Goal: Transaction & Acquisition: Purchase product/service

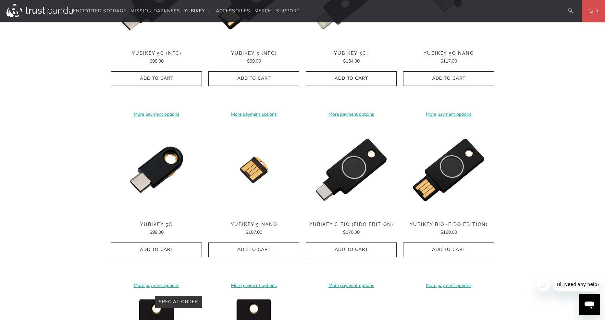
scroll to position [407, 0]
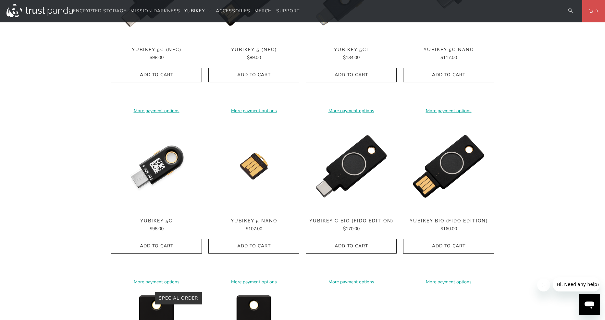
click at [158, 171] on img at bounding box center [156, 166] width 91 height 91
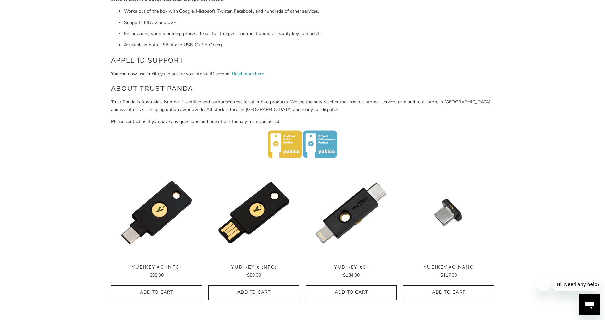
scroll to position [191, 0]
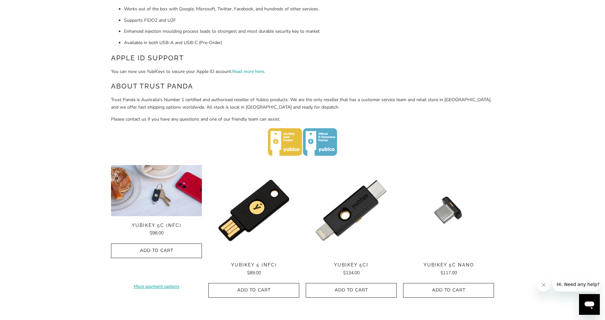
click at [161, 198] on img at bounding box center [156, 190] width 91 height 51
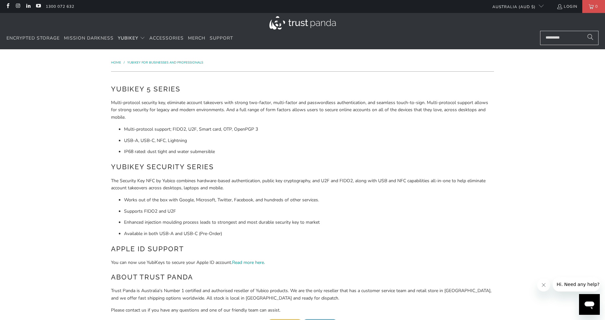
scroll to position [0, 0]
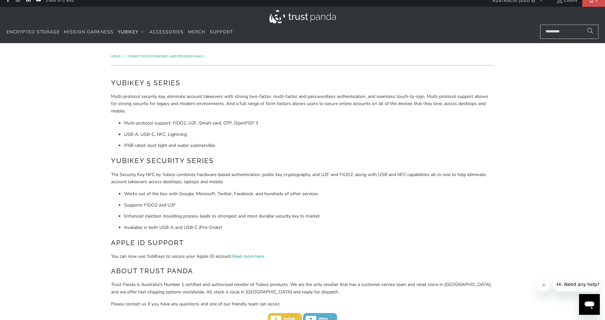
click at [285, 156] on h2 "YubiKey Security Series" at bounding box center [302, 161] width 383 height 10
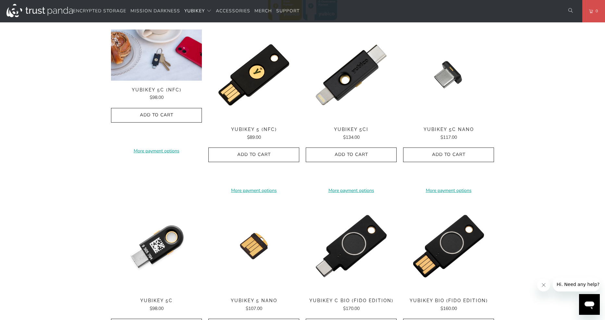
scroll to position [334, 0]
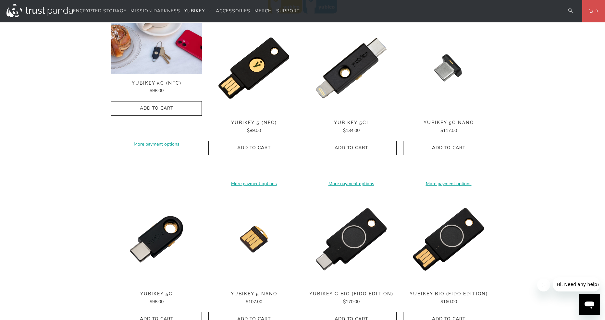
click at [159, 238] on img at bounding box center [156, 239] width 91 height 91
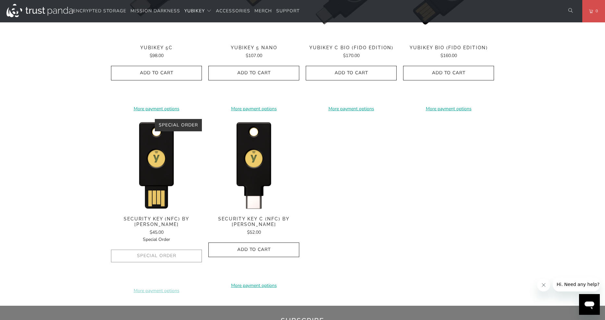
scroll to position [572, 0]
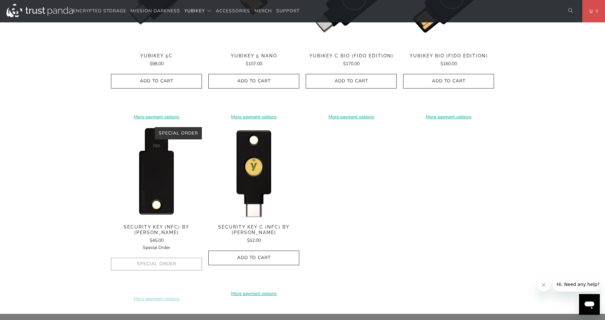
click at [156, 188] on img at bounding box center [156, 172] width 91 height 91
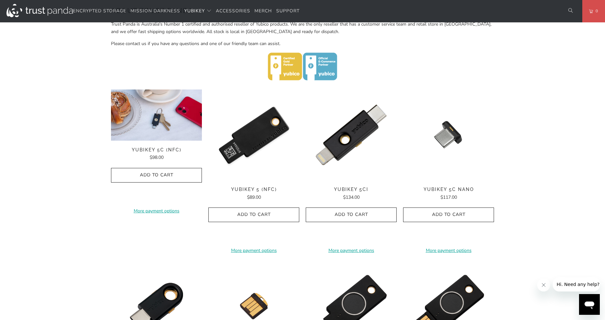
scroll to position [264, 0]
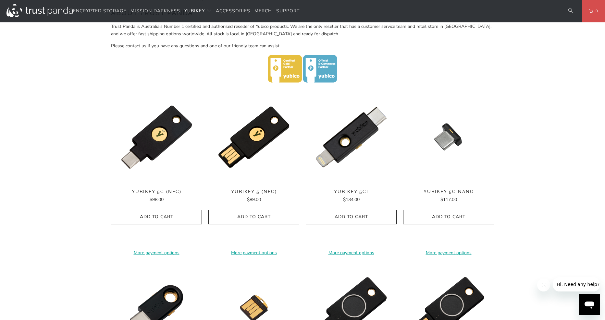
click at [166, 132] on img at bounding box center [156, 137] width 91 height 91
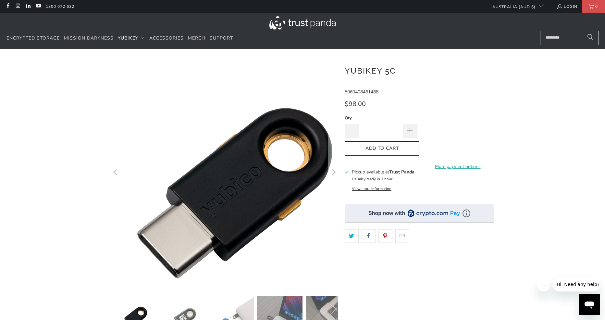
click at [202, 128] on img at bounding box center [234, 193] width 332 height 332
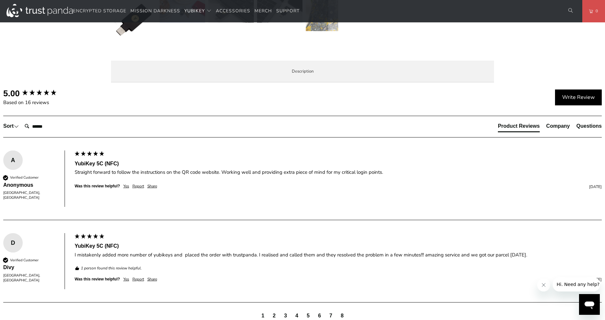
scroll to position [300, 0]
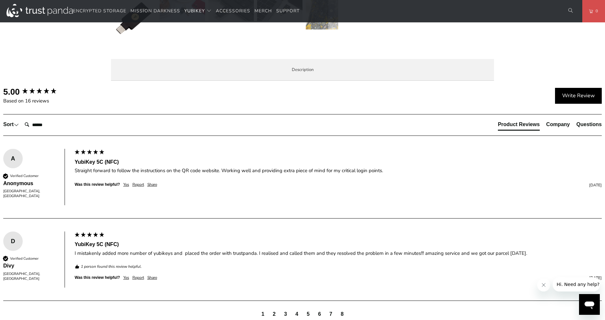
click at [0, 0] on span "Enterprise and Government" at bounding box center [0, 0] width 0 height 0
click at [0, 0] on li "Specifications" at bounding box center [0, 0] width 0 height 0
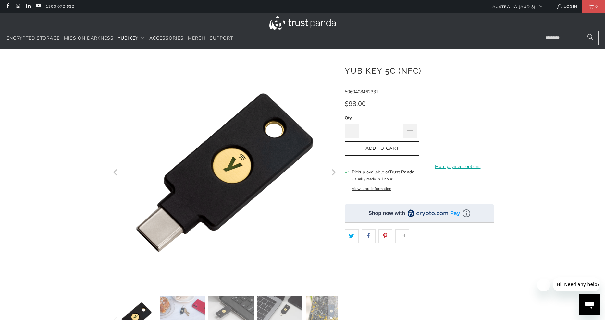
scroll to position [0, 0]
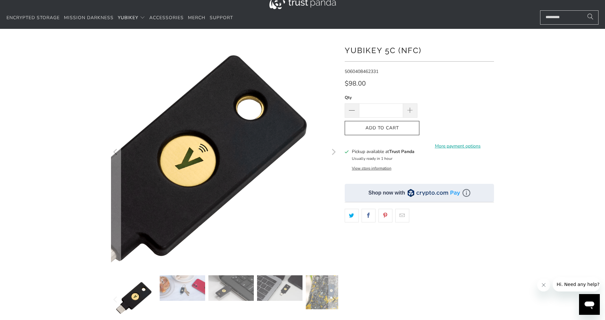
scroll to position [24, 0]
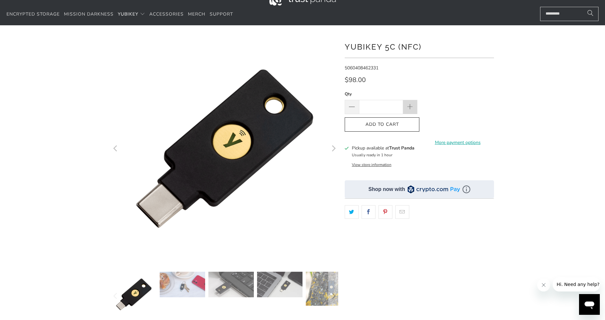
click at [410, 108] on span at bounding box center [410, 107] width 7 height 7
type input "*"
click at [392, 123] on span "Add to Cart" at bounding box center [381, 125] width 61 height 6
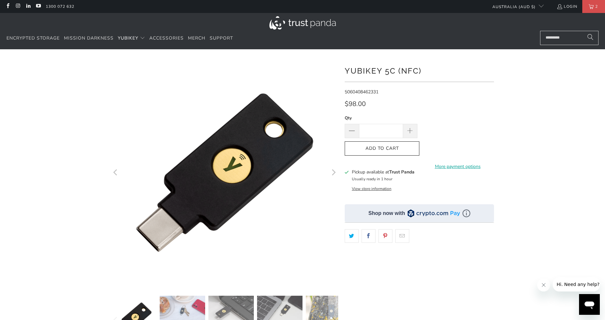
scroll to position [0, 0]
click at [569, 8] on link "Login" at bounding box center [567, 6] width 21 height 7
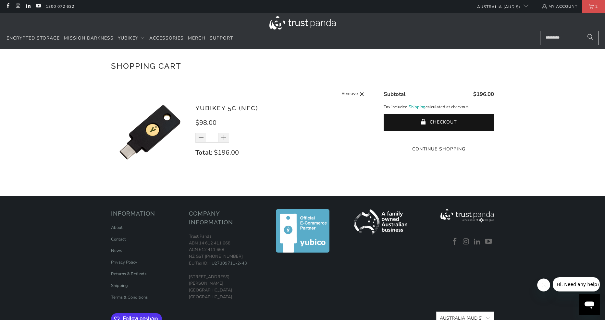
click at [439, 140] on shopify-apple-pay-button at bounding box center [438, 137] width 1 height 6
